Goal: Task Accomplishment & Management: Use online tool/utility

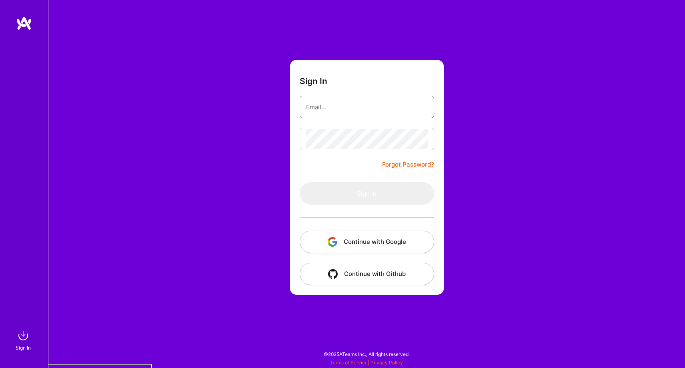
type input "[PERSON_NAME][EMAIL_ADDRESS][DOMAIN_NAME]"
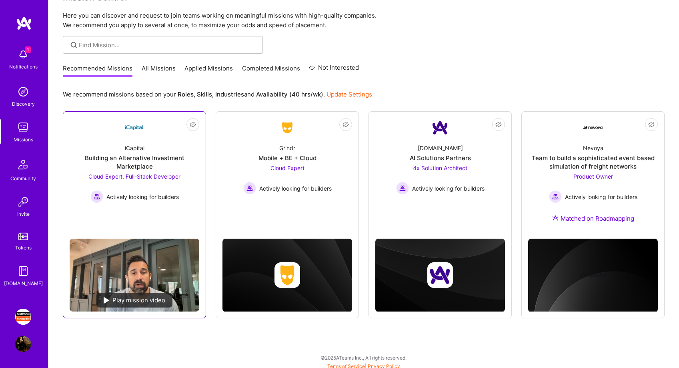
scroll to position [27, 0]
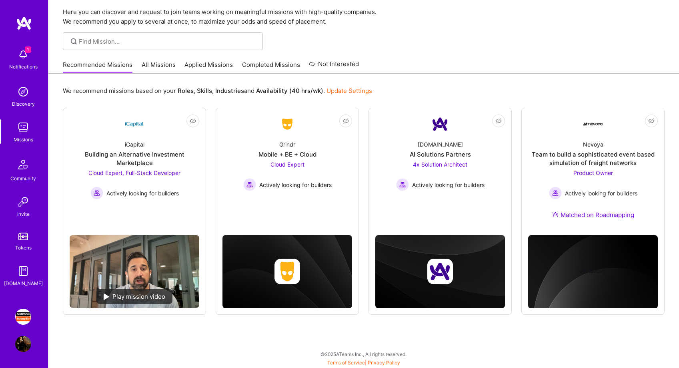
click at [21, 316] on img at bounding box center [23, 316] width 16 height 16
